Goal: Information Seeking & Learning: Learn about a topic

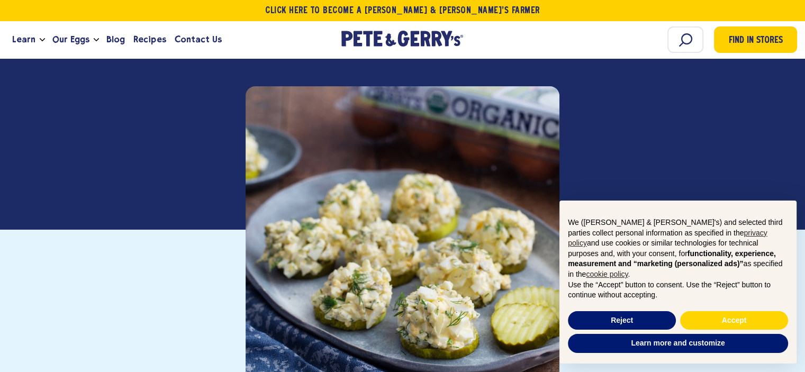
scroll to position [212, 0]
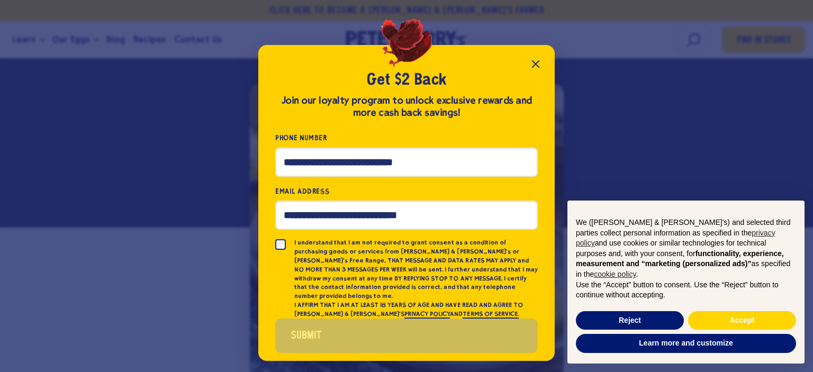
click at [538, 62] on icon "Close popup" at bounding box center [535, 64] width 13 height 13
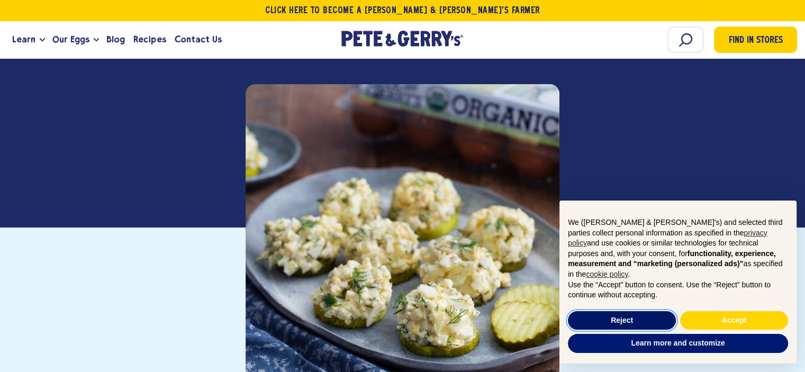
click at [652, 319] on button "Reject" at bounding box center [622, 320] width 108 height 19
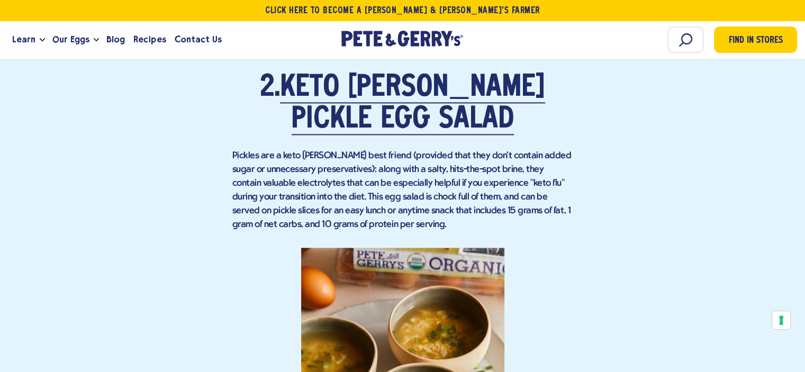
scroll to position [1587, 0]
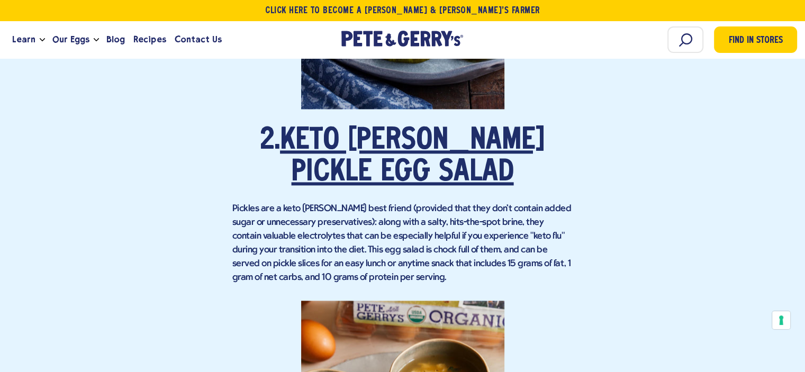
click at [389, 146] on link "Keto Dill Pickle Egg Salad" at bounding box center [412, 156] width 265 height 61
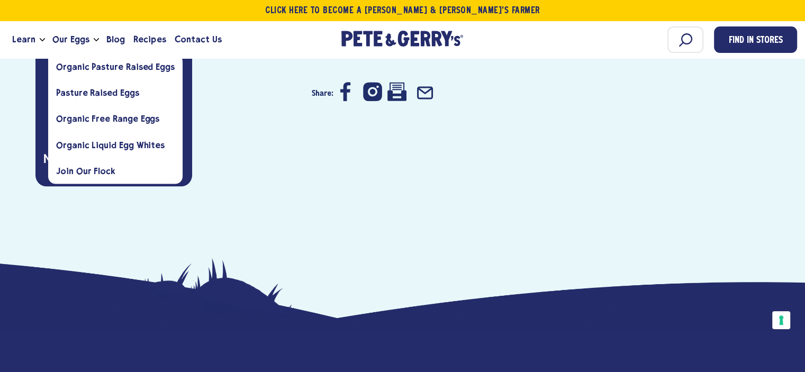
scroll to position [952, 0]
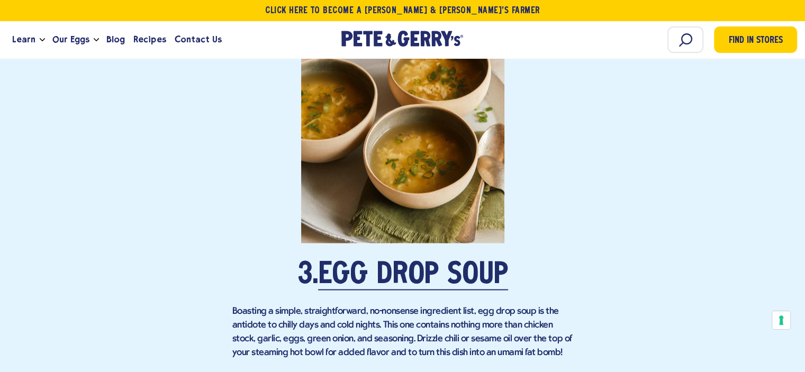
scroll to position [1962, 0]
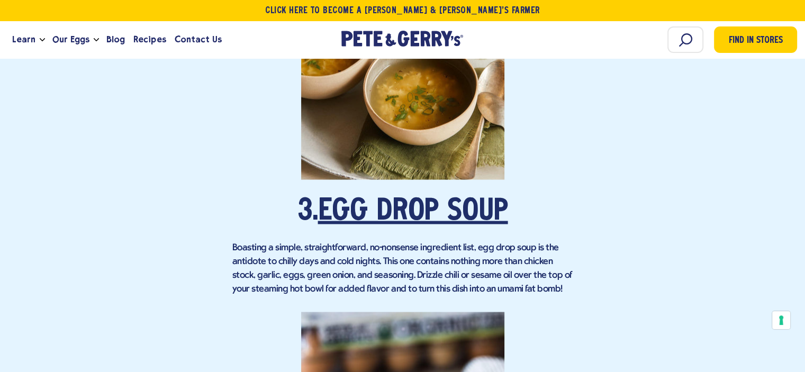
click at [371, 202] on link "Egg Drop Soup" at bounding box center [413, 212] width 190 height 30
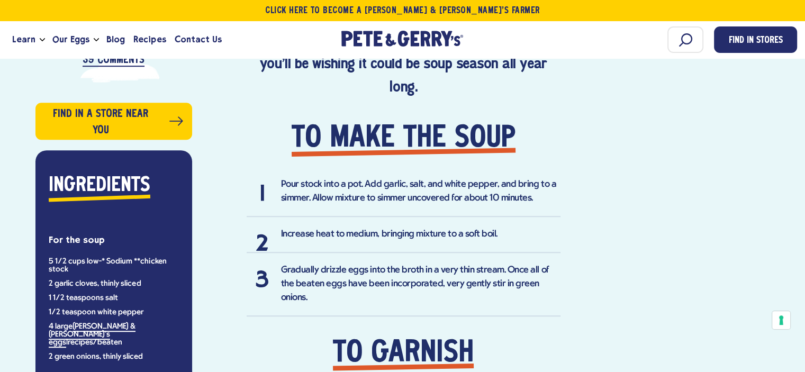
scroll to position [688, 0]
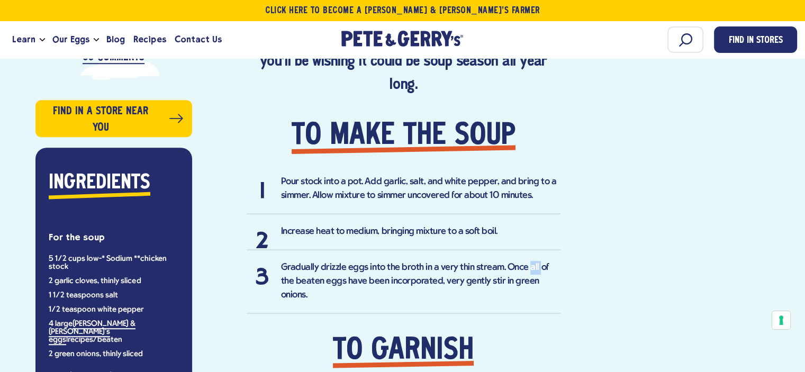
drag, startPoint x: 529, startPoint y: 272, endPoint x: 540, endPoint y: 270, distance: 11.4
click at [537, 270] on li "Gradually drizzle eggs into the broth in a very thin stream. Once all of the be…" at bounding box center [404, 287] width 314 height 53
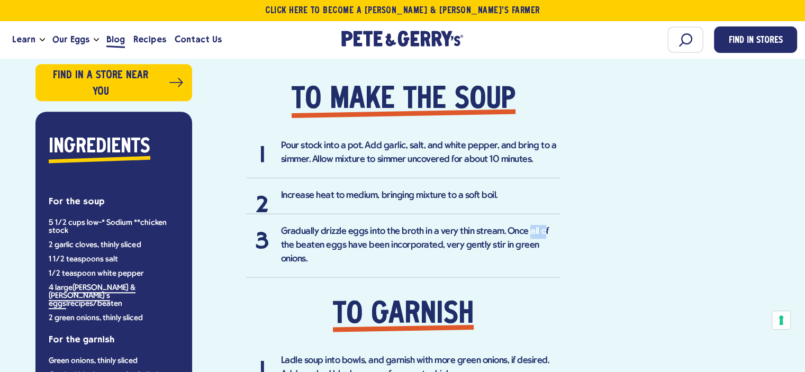
scroll to position [635, 0]
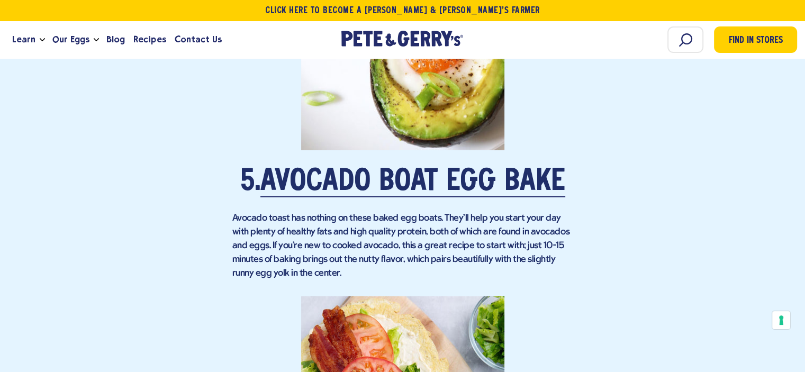
scroll to position [2791, 0]
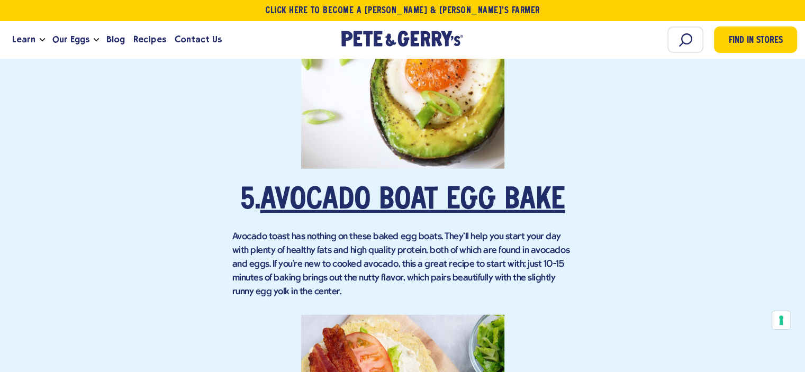
click at [372, 190] on link "Avocado Boat Egg Bake" at bounding box center [412, 201] width 305 height 30
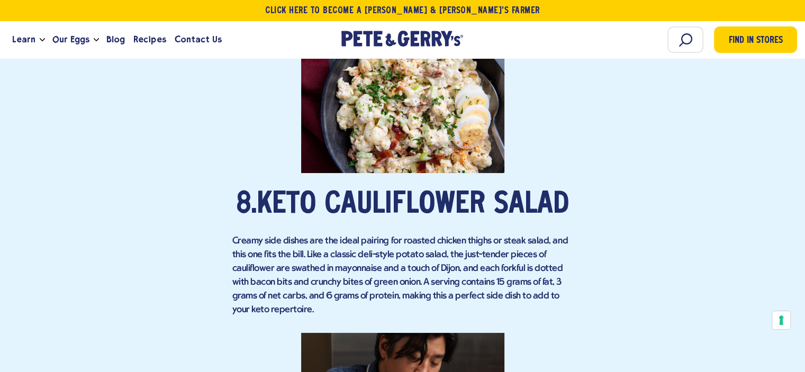
scroll to position [4061, 0]
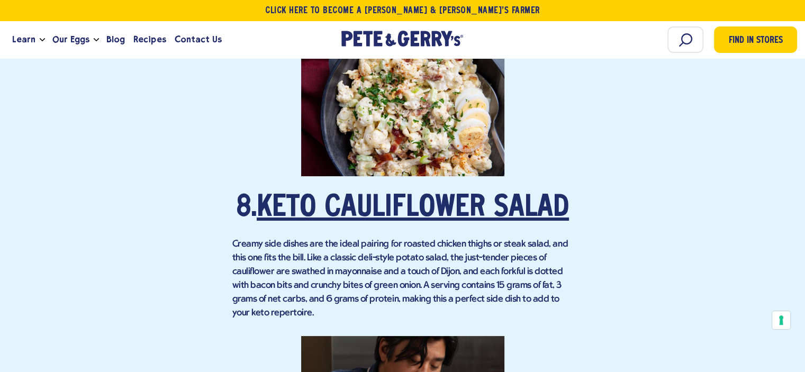
click at [375, 199] on link "Keto Cauliflower Salad" at bounding box center [413, 209] width 312 height 30
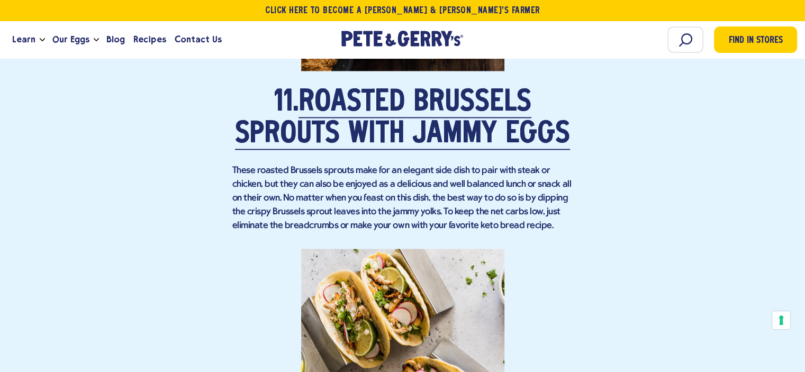
scroll to position [5437, 0]
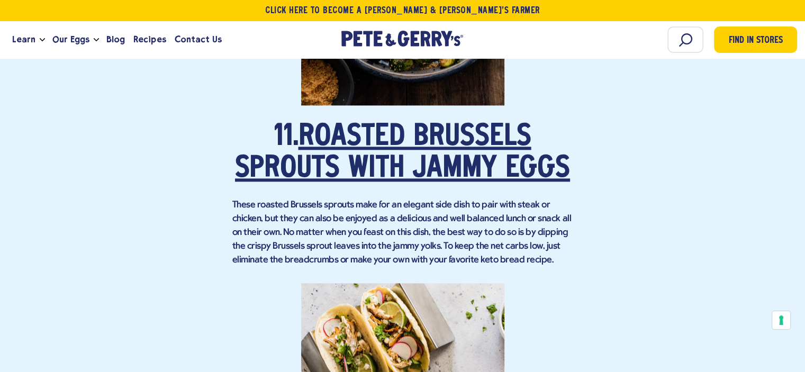
click at [397, 127] on link "Roasted Brussels Sprouts with Jammy Eggs" at bounding box center [402, 153] width 335 height 61
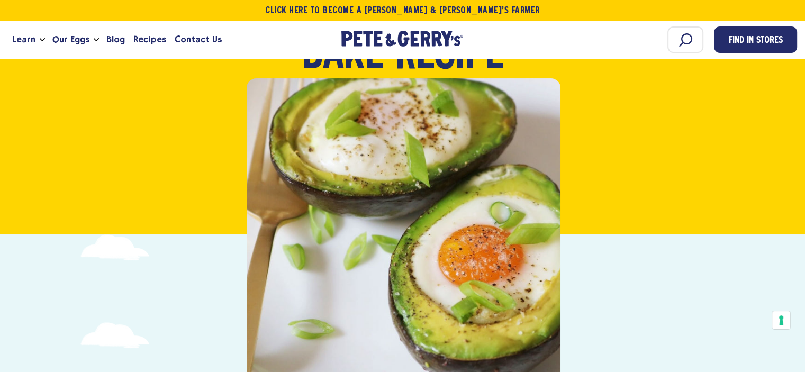
scroll to position [106, 0]
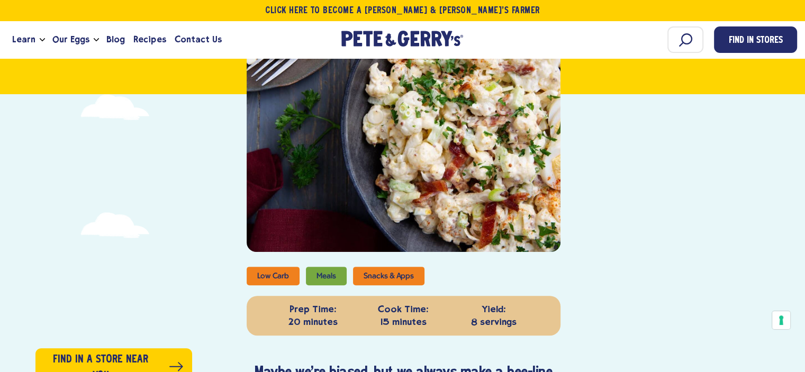
scroll to position [147, 0]
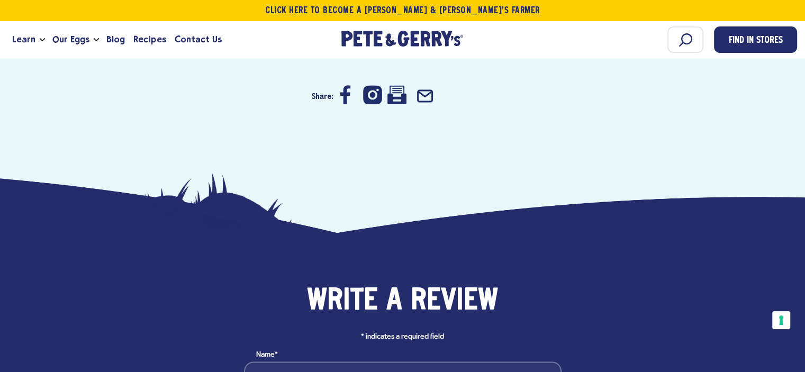
scroll to position [1217, 0]
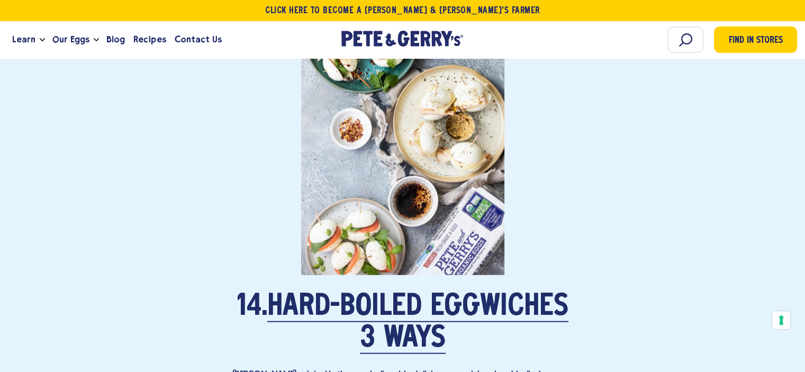
scroll to position [6524, 0]
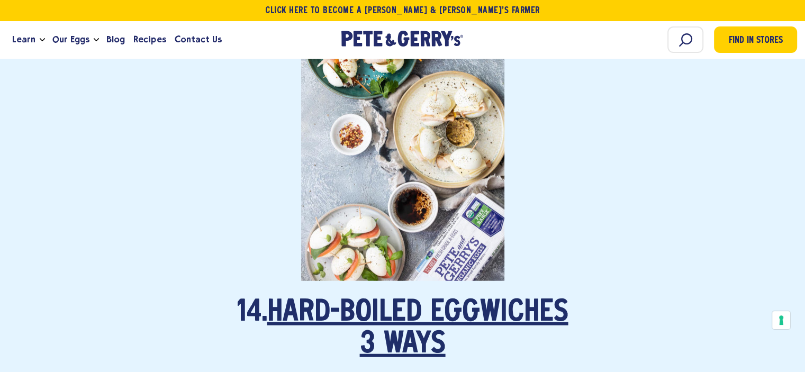
click at [424, 310] on link "Hard-Boiled Eggwiches 3 Ways" at bounding box center [417, 328] width 301 height 61
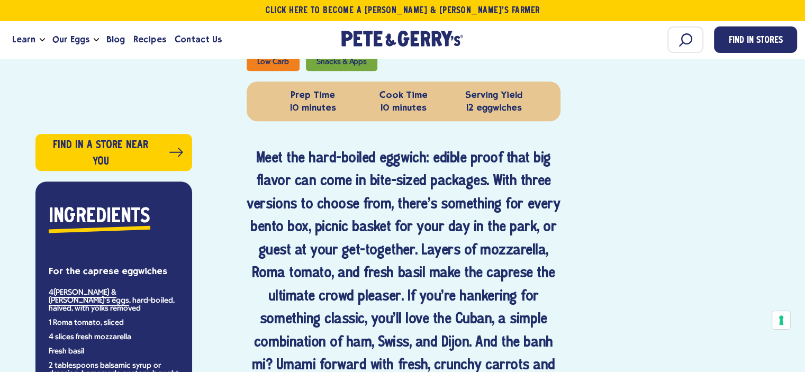
scroll to position [741, 0]
